Goal: Information Seeking & Learning: Learn about a topic

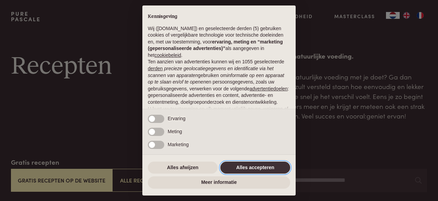
click at [267, 164] on button "Alles accepteren" at bounding box center [255, 167] width 70 height 12
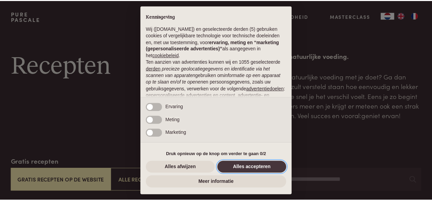
scroll to position [74, 0]
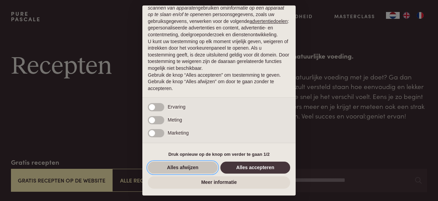
click at [172, 166] on button "Alles afwijzen" at bounding box center [183, 167] width 70 height 12
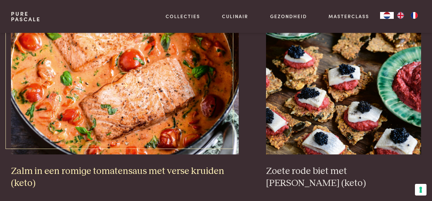
scroll to position [1231, 0]
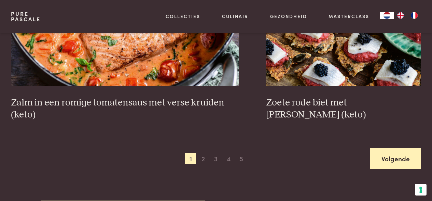
click at [386, 159] on link "Volgende" at bounding box center [396, 159] width 51 height 22
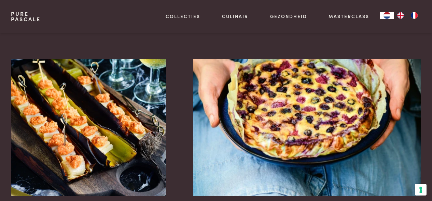
scroll to position [396, 0]
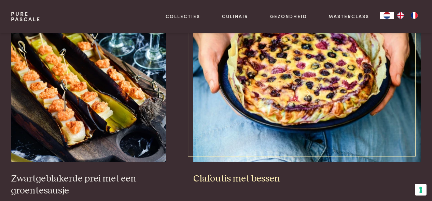
click at [265, 178] on h3 "Clafoutis met bessen" at bounding box center [307, 179] width 228 height 12
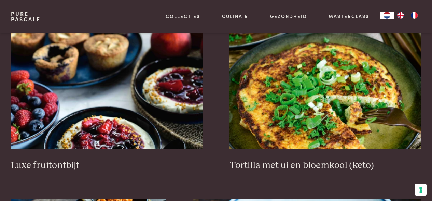
scroll to position [841, 0]
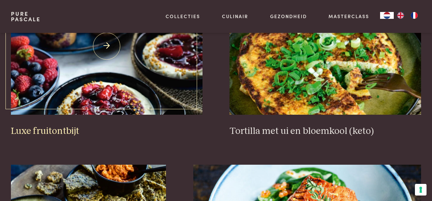
click at [59, 129] on h3 "Luxe fruitontbijt" at bounding box center [107, 131] width 192 height 12
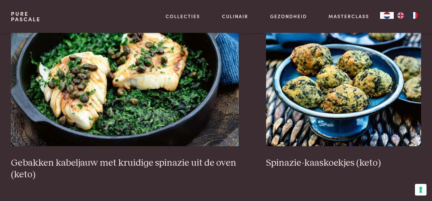
scroll to position [1285, 0]
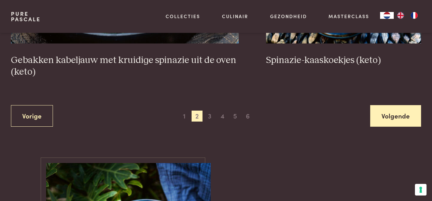
click at [379, 116] on link "Volgende" at bounding box center [396, 116] width 51 height 22
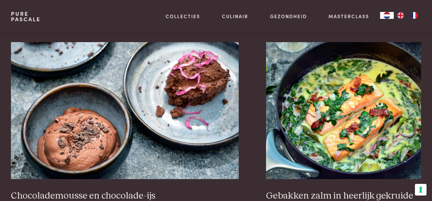
scroll to position [635, 0]
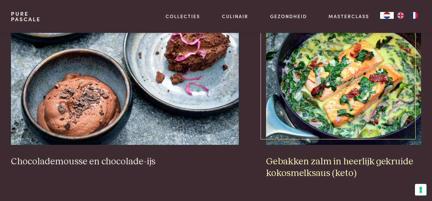
click at [295, 160] on h3 "Gebakken zalm in heerlijk gekruide kokosmelksaus (keto)" at bounding box center [343, 168] width 155 height 24
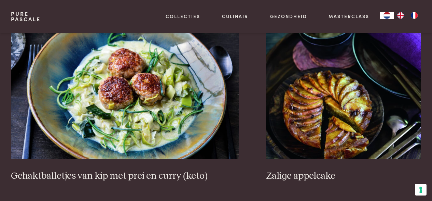
scroll to position [1251, 0]
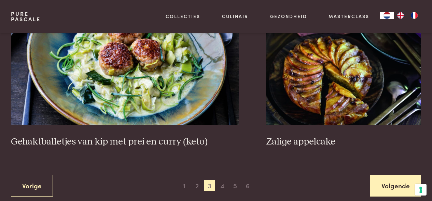
click at [378, 175] on link "Volgende" at bounding box center [396, 186] width 51 height 22
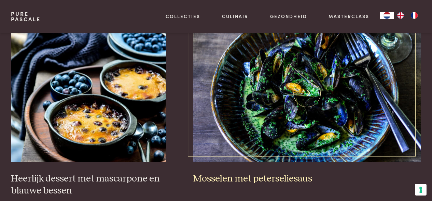
scroll to position [430, 0]
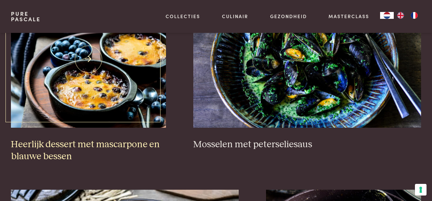
click at [98, 144] on h3 "Heerlijk dessert met mascarpone en blauwe bessen" at bounding box center [88, 150] width 155 height 24
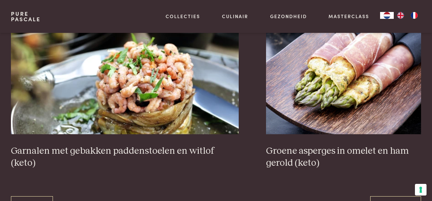
scroll to position [1217, 0]
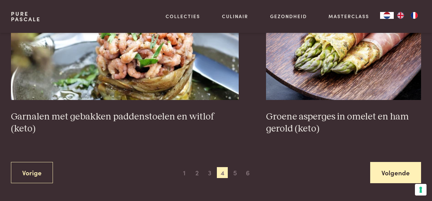
click at [391, 170] on link "Volgende" at bounding box center [396, 173] width 51 height 22
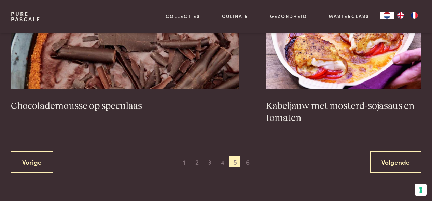
scroll to position [1285, 0]
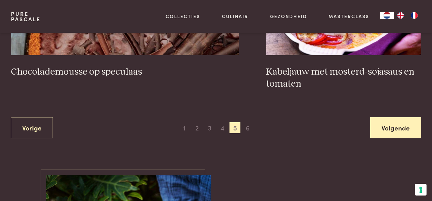
click at [389, 130] on link "Volgende" at bounding box center [396, 128] width 51 height 22
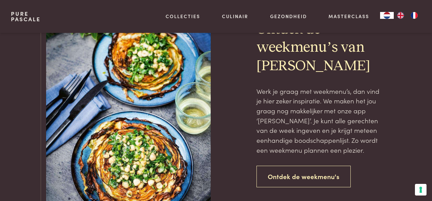
scroll to position [567, 0]
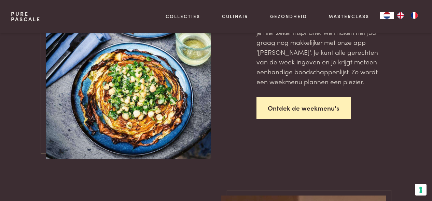
click at [331, 109] on link "Ontdek de weekmenu's" at bounding box center [304, 108] width 94 height 22
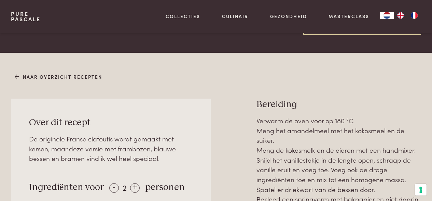
scroll to position [308, 0]
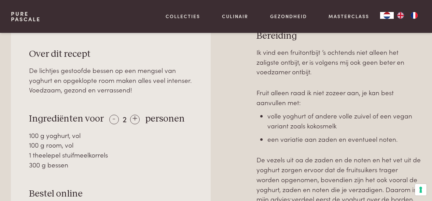
scroll to position [308, 0]
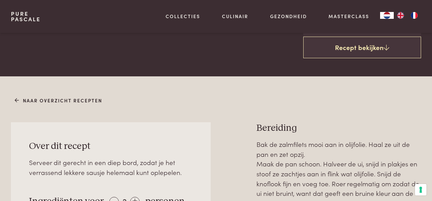
scroll to position [273, 0]
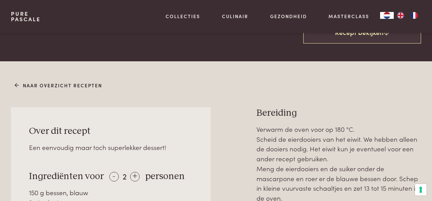
scroll to position [273, 0]
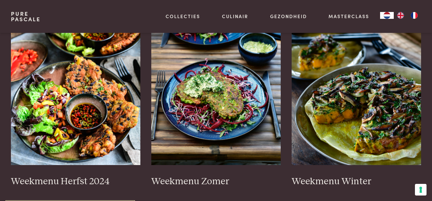
scroll to position [205, 0]
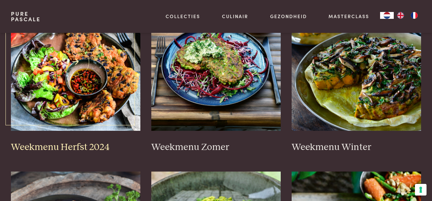
click at [97, 148] on h3 "Weekmenu Herfst 2024" at bounding box center [76, 147] width 130 height 12
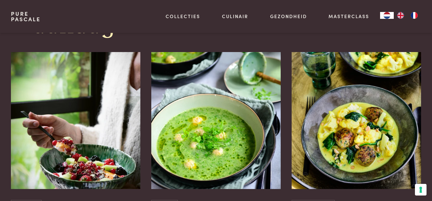
scroll to position [479, 0]
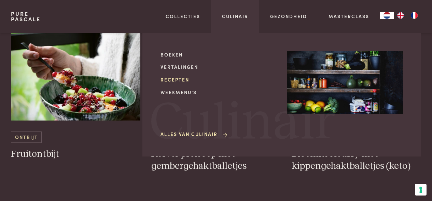
click at [185, 79] on link "Recepten" at bounding box center [219, 79] width 116 height 7
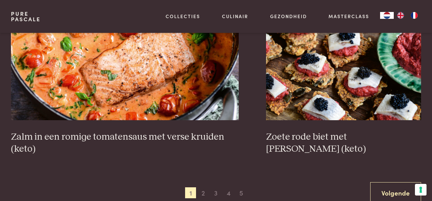
scroll to position [1231, 0]
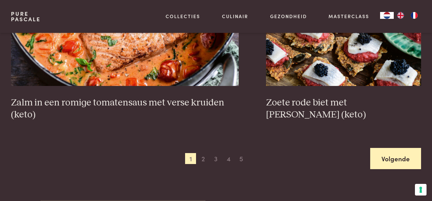
click at [411, 153] on link "Volgende" at bounding box center [396, 159] width 51 height 22
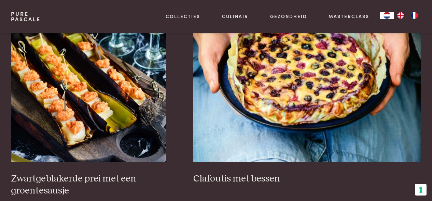
scroll to position [430, 0]
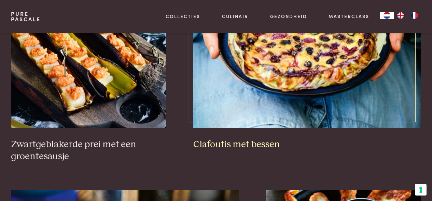
click at [252, 146] on h3 "Clafoutis met bessen" at bounding box center [307, 144] width 228 height 12
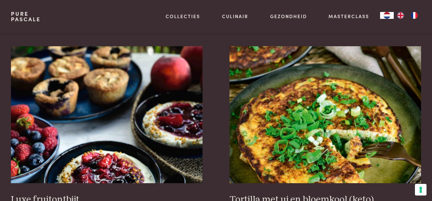
scroll to position [841, 0]
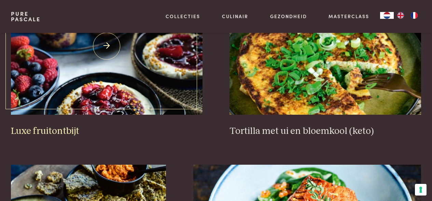
click at [70, 129] on h3 "Luxe fruitontbijt" at bounding box center [107, 131] width 192 height 12
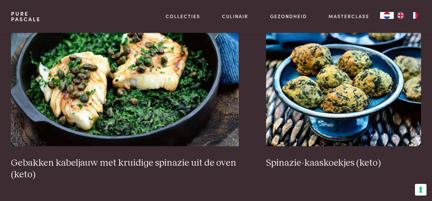
scroll to position [1251, 0]
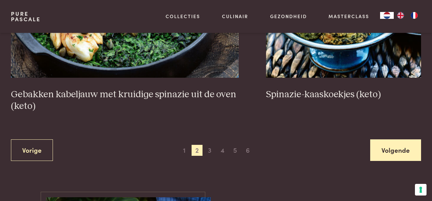
click at [384, 153] on link "Volgende" at bounding box center [396, 150] width 51 height 22
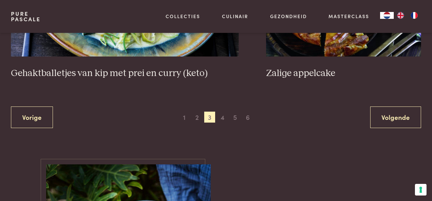
scroll to position [1353, 0]
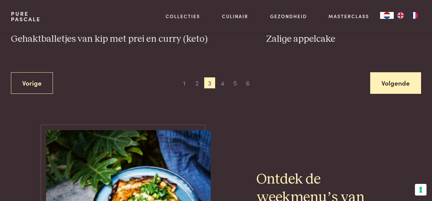
click at [402, 74] on link "Volgende" at bounding box center [396, 83] width 51 height 22
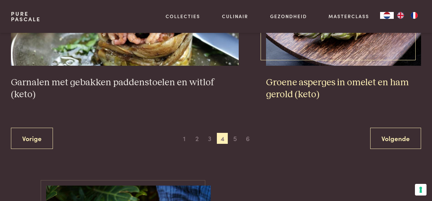
scroll to position [1285, 0]
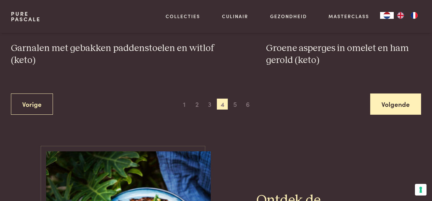
click at [398, 98] on link "Volgende" at bounding box center [396, 104] width 51 height 22
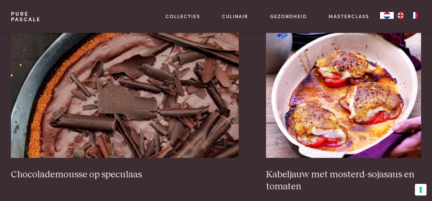
scroll to position [1251, 0]
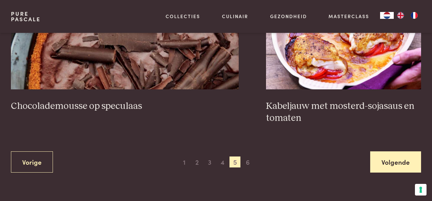
click at [398, 163] on link "Volgende" at bounding box center [396, 162] width 51 height 22
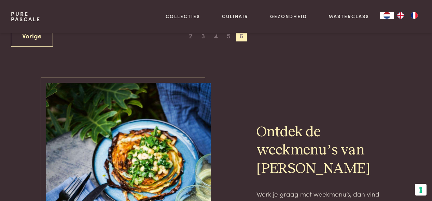
scroll to position [430, 0]
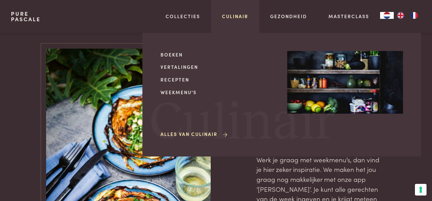
click at [245, 15] on link "Culinair" at bounding box center [235, 16] width 26 height 7
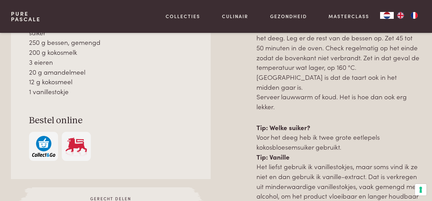
scroll to position [273, 0]
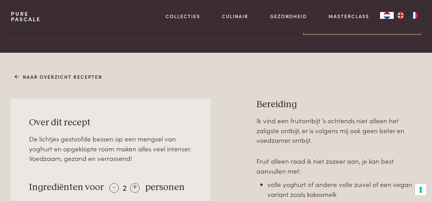
scroll to position [171, 0]
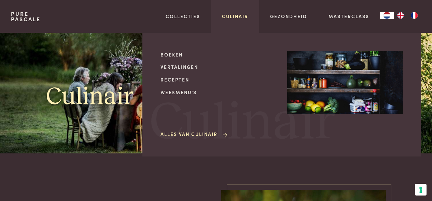
click at [237, 15] on link "Culinair" at bounding box center [235, 16] width 26 height 7
click at [180, 77] on link "Recepten" at bounding box center [219, 79] width 116 height 7
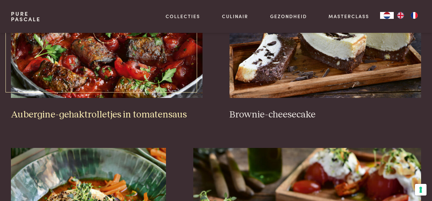
scroll to position [239, 0]
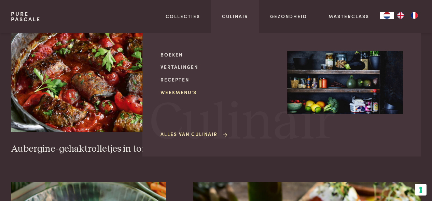
click at [182, 89] on link "Weekmenu's" at bounding box center [219, 92] width 116 height 7
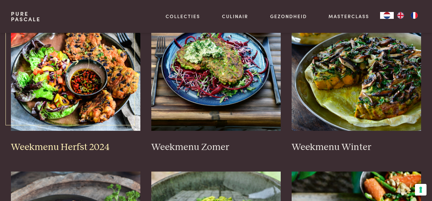
scroll to position [239, 0]
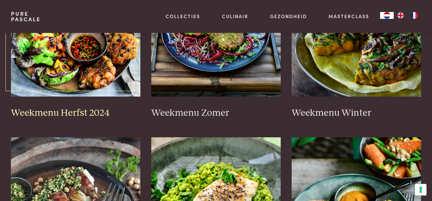
click at [85, 109] on h3 "Weekmenu Herfst 2024" at bounding box center [76, 113] width 130 height 12
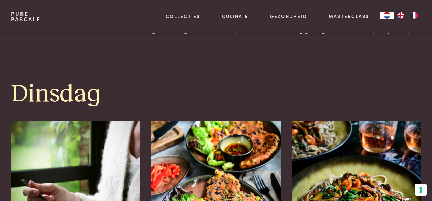
scroll to position [718, 0]
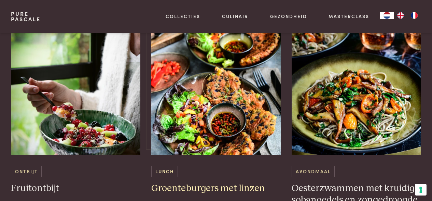
click at [197, 186] on h3 "Groenteburgers met linzen" at bounding box center [216, 188] width 130 height 12
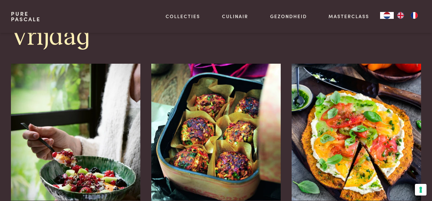
scroll to position [1572, 0]
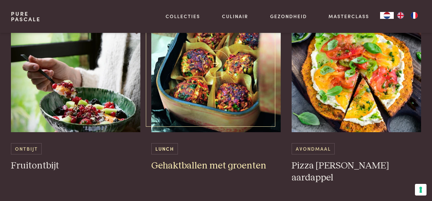
click at [212, 169] on h3 "Gehaktballen met groenten" at bounding box center [216, 166] width 130 height 12
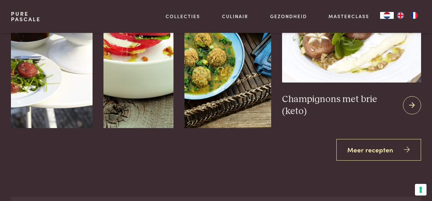
scroll to position [1060, 0]
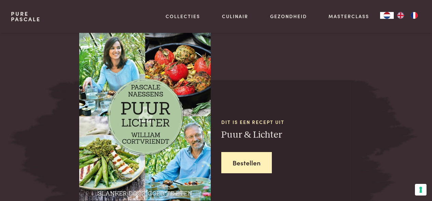
scroll to position [615, 0]
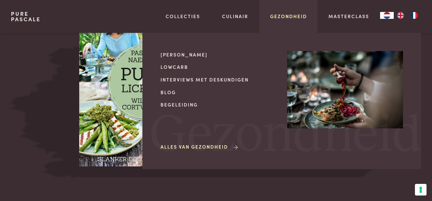
click at [287, 14] on link "Gezondheid" at bounding box center [288, 16] width 37 height 7
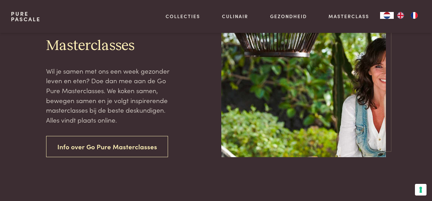
scroll to position [205, 0]
